Goal: Task Accomplishment & Management: Use online tool/utility

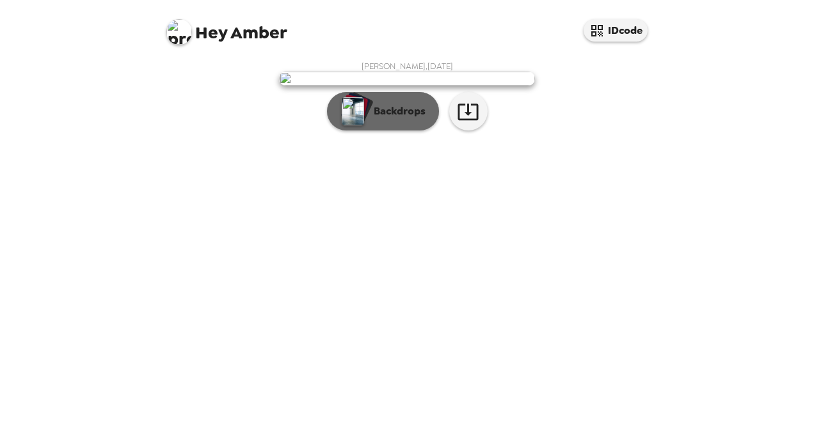
click at [398, 119] on p "Backdrops" at bounding box center [396, 111] width 58 height 15
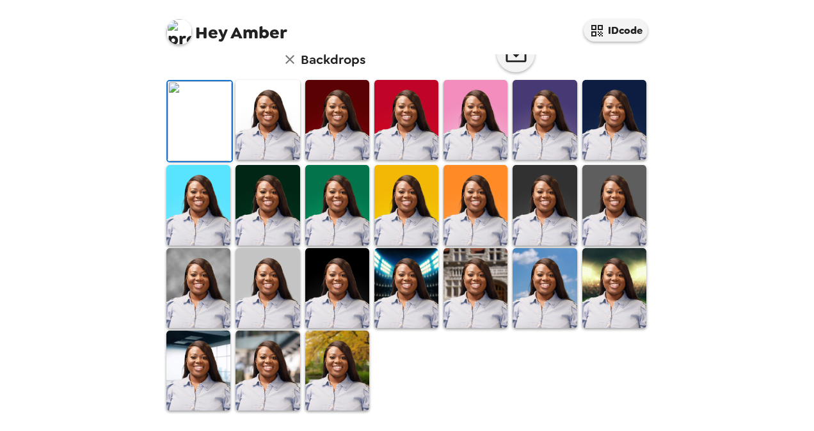
scroll to position [256, 0]
click at [597, 245] on img at bounding box center [615, 205] width 64 height 80
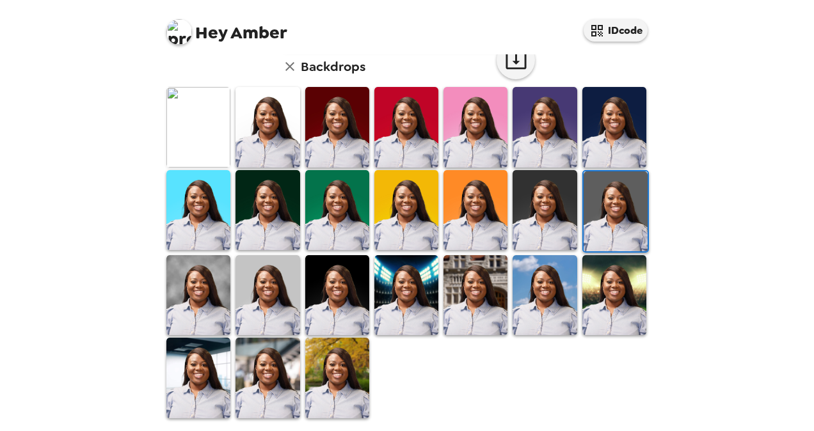
scroll to position [344, 0]
click at [547, 222] on img at bounding box center [545, 210] width 64 height 80
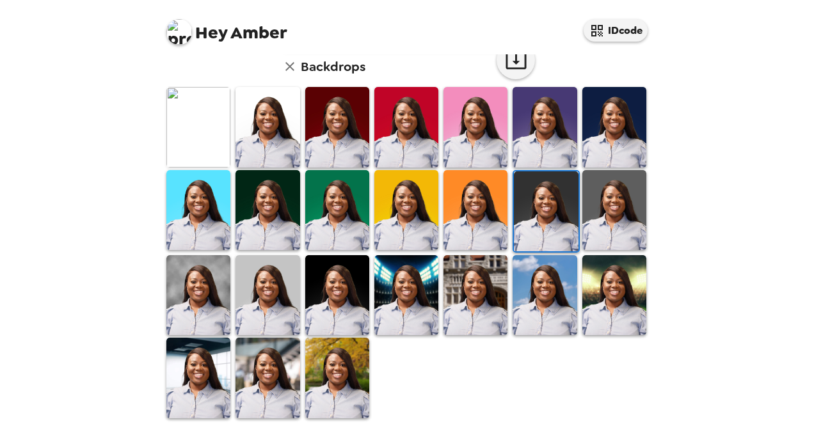
click at [263, 156] on img at bounding box center [268, 127] width 64 height 80
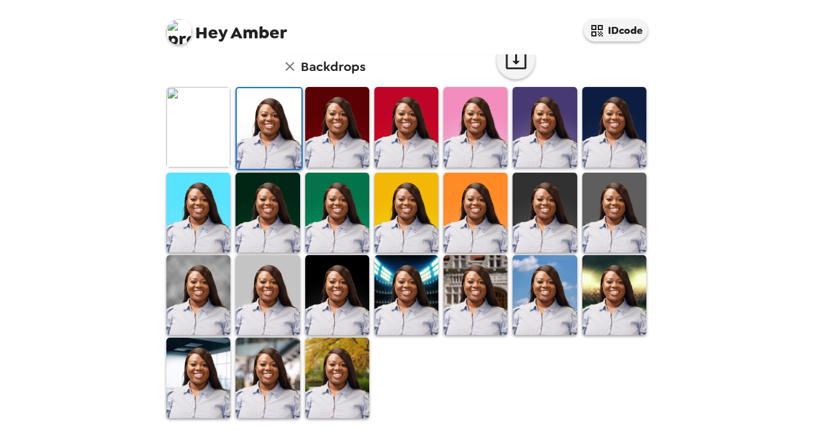
click at [531, 201] on img at bounding box center [545, 213] width 64 height 80
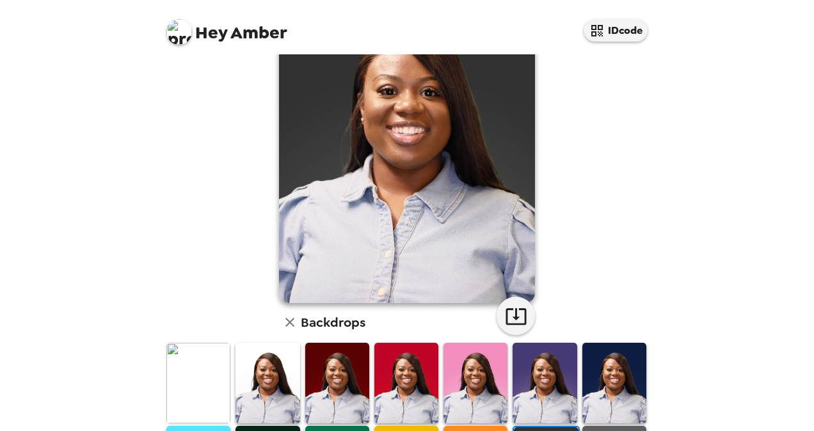
scroll to position [24, 0]
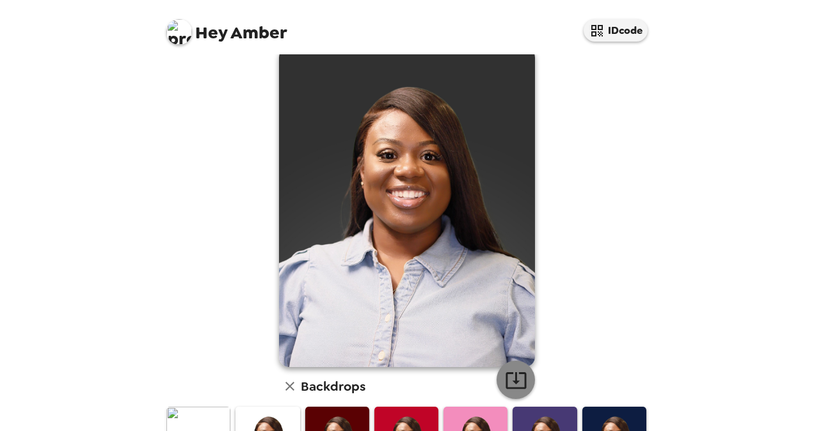
click at [519, 394] on button "button" at bounding box center [516, 380] width 38 height 38
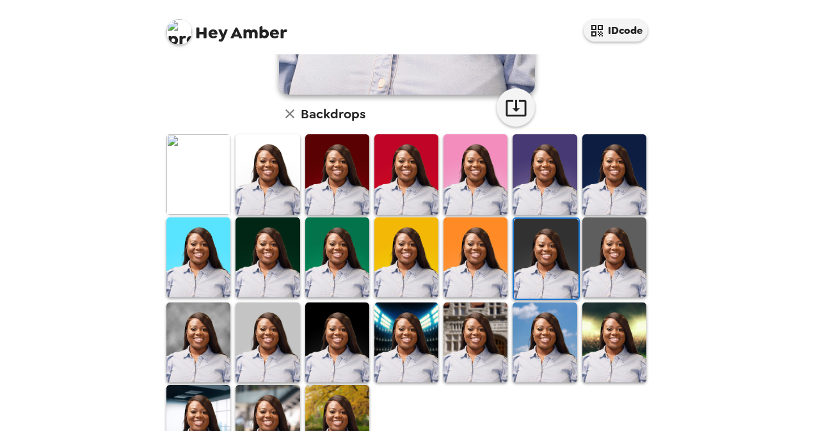
scroll to position [344, 0]
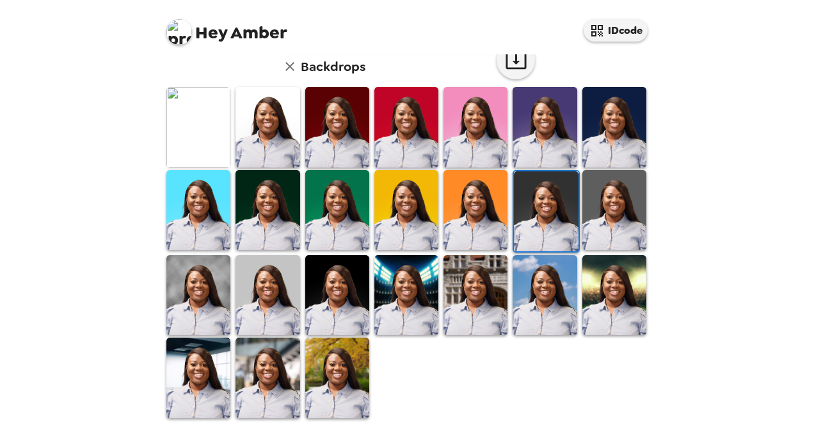
click at [262, 158] on img at bounding box center [268, 127] width 64 height 80
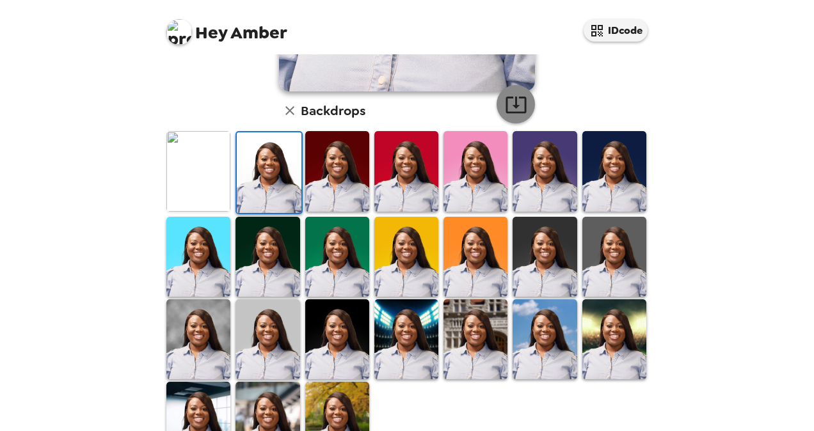
scroll to position [280, 0]
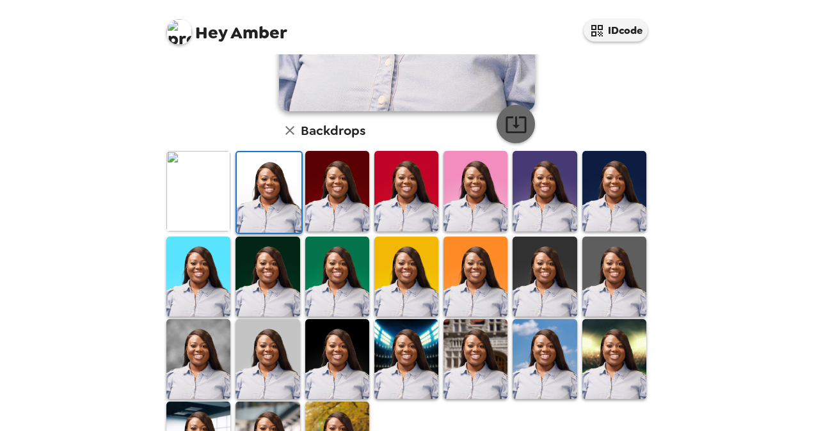
click at [516, 118] on icon "button" at bounding box center [516, 124] width 22 height 22
click at [212, 215] on img at bounding box center [198, 191] width 64 height 80
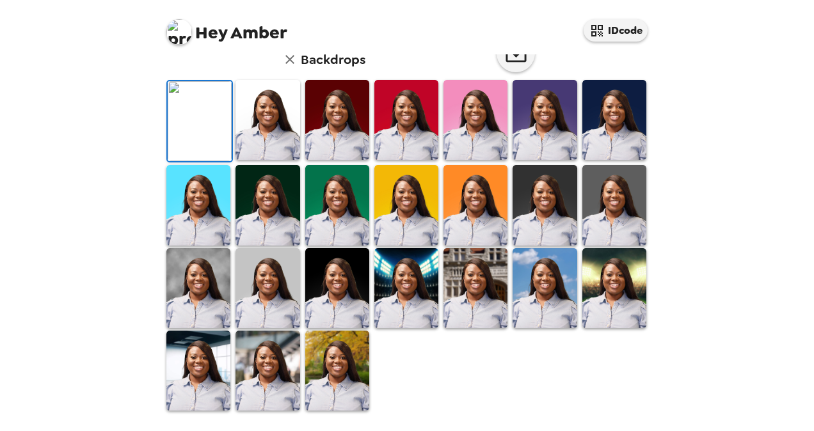
click at [314, 160] on img at bounding box center [337, 120] width 64 height 80
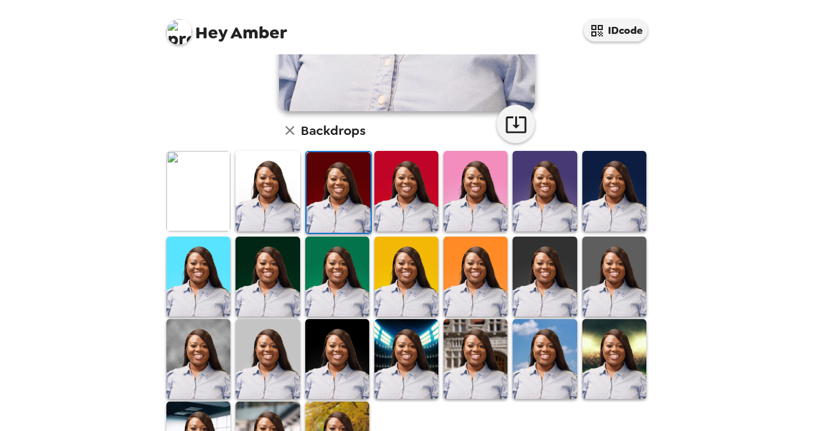
click at [337, 205] on img at bounding box center [339, 192] width 64 height 80
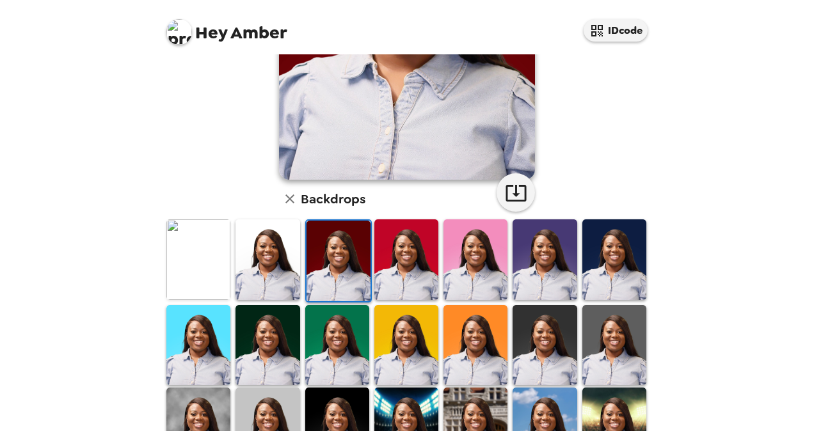
scroll to position [320, 0]
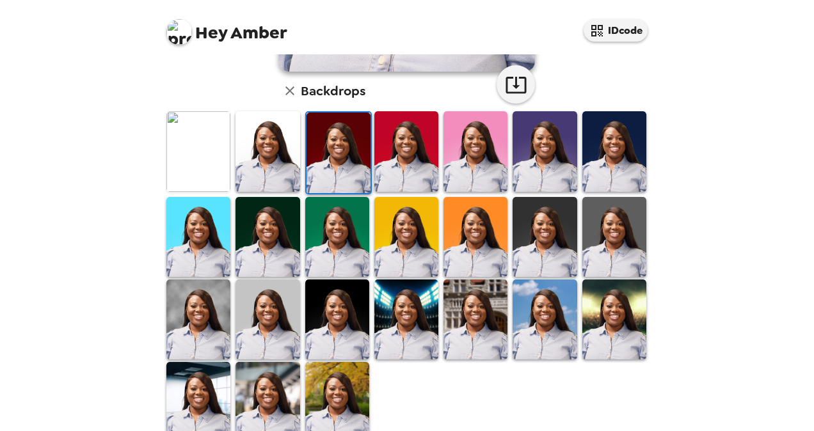
click at [202, 186] on img at bounding box center [198, 151] width 64 height 80
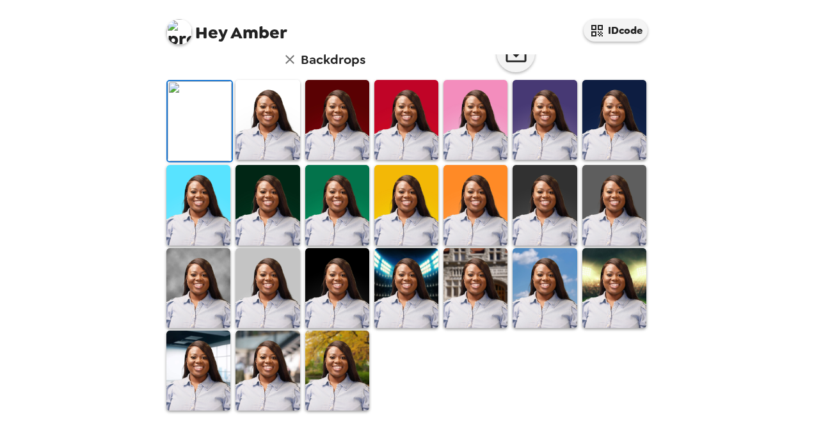
click at [202, 161] on img at bounding box center [200, 121] width 64 height 80
click at [514, 62] on icon "button" at bounding box center [516, 53] width 20 height 17
click at [342, 160] on img at bounding box center [337, 120] width 64 height 80
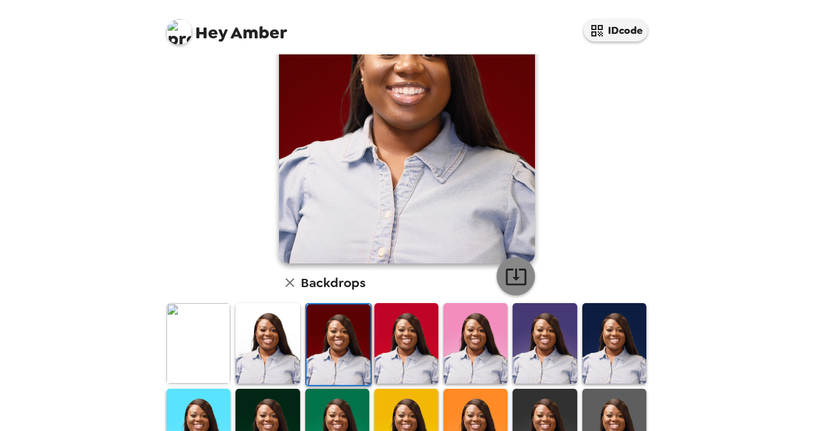
click at [520, 279] on icon "button" at bounding box center [516, 277] width 20 height 17
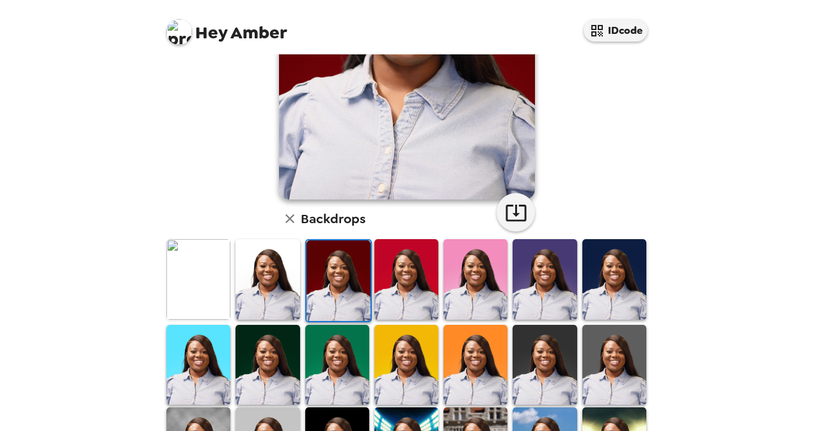
scroll to position [256, 0]
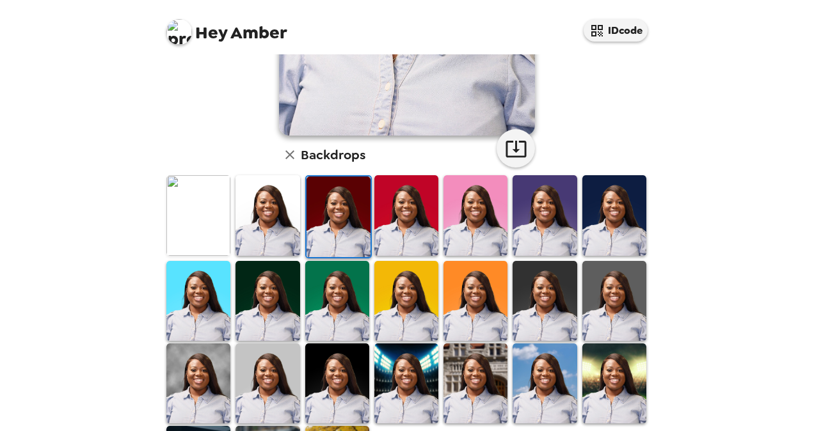
click at [554, 299] on img at bounding box center [545, 301] width 64 height 80
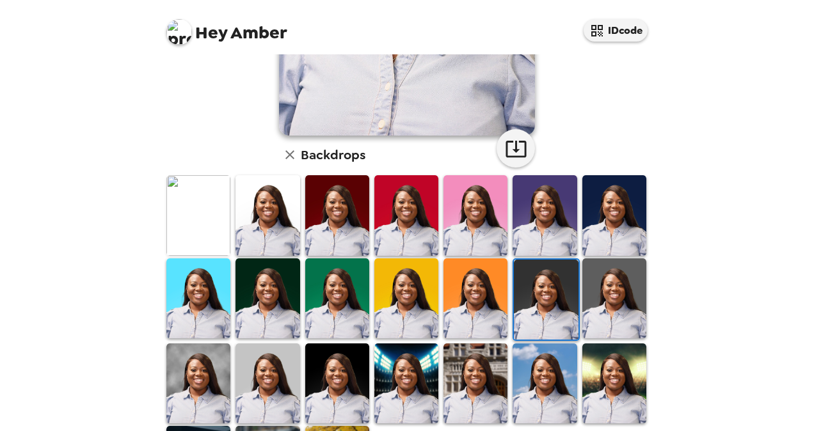
click at [586, 305] on img at bounding box center [615, 299] width 64 height 80
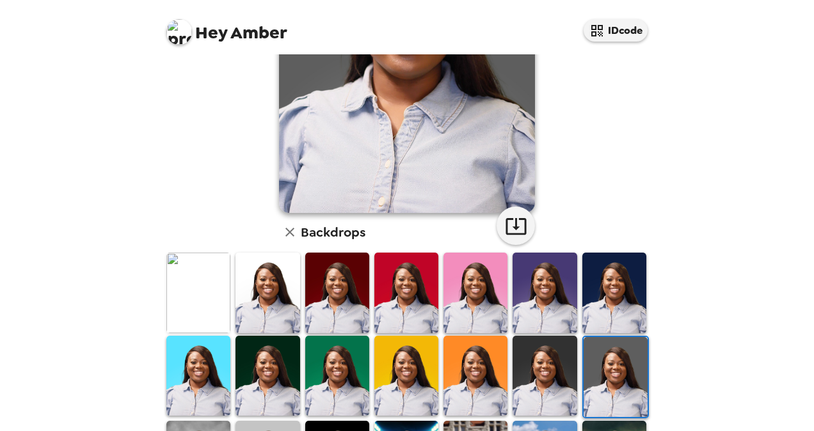
scroll to position [192, 0]
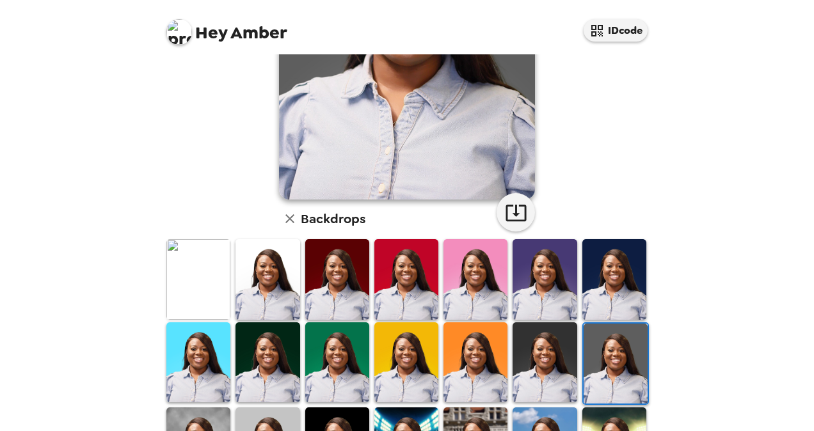
click at [554, 348] on img at bounding box center [545, 363] width 64 height 80
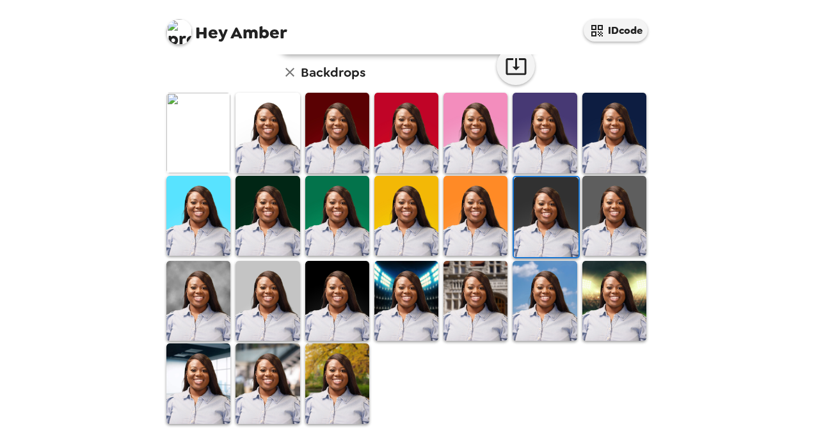
scroll to position [344, 0]
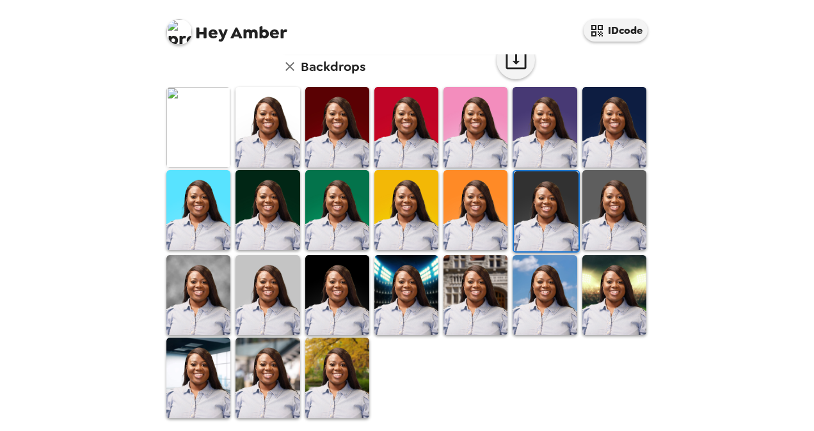
click at [248, 294] on img at bounding box center [268, 295] width 64 height 80
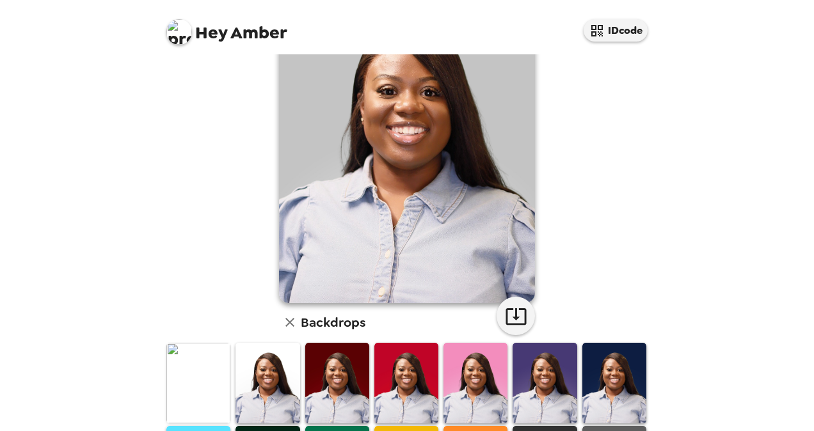
scroll to position [0, 0]
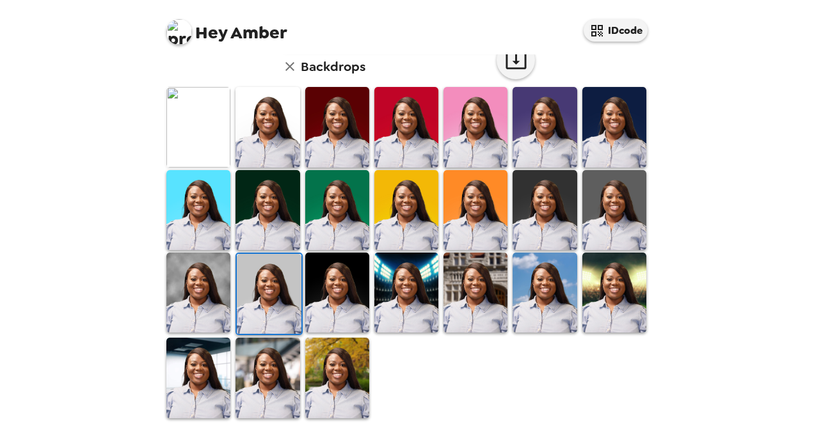
click at [202, 298] on img at bounding box center [198, 293] width 64 height 80
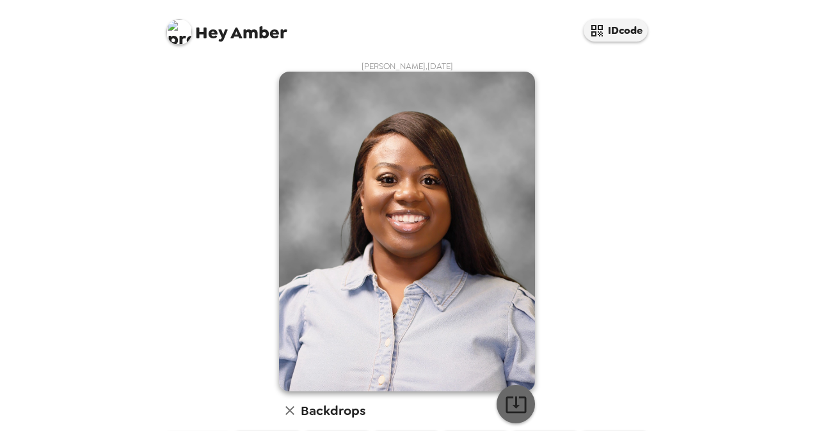
click at [505, 405] on icon "button" at bounding box center [516, 405] width 22 height 22
drag, startPoint x: 732, startPoint y: 287, endPoint x: 716, endPoint y: 277, distance: 19.9
click at [732, 288] on div "Hey Amber IDcode Amber Dickson , 09-15-2025 Backdrops" at bounding box center [407, 215] width 814 height 431
